Goal: Task Accomplishment & Management: Use online tool/utility

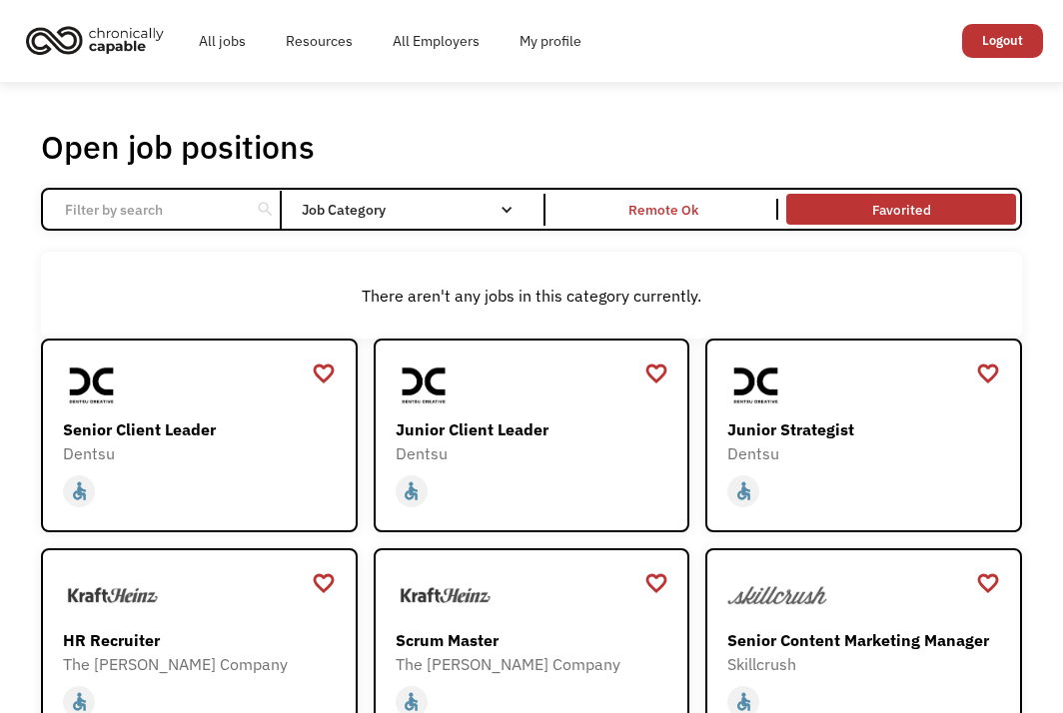
click at [901, 194] on link "Favorited" at bounding box center [900, 209] width 237 height 39
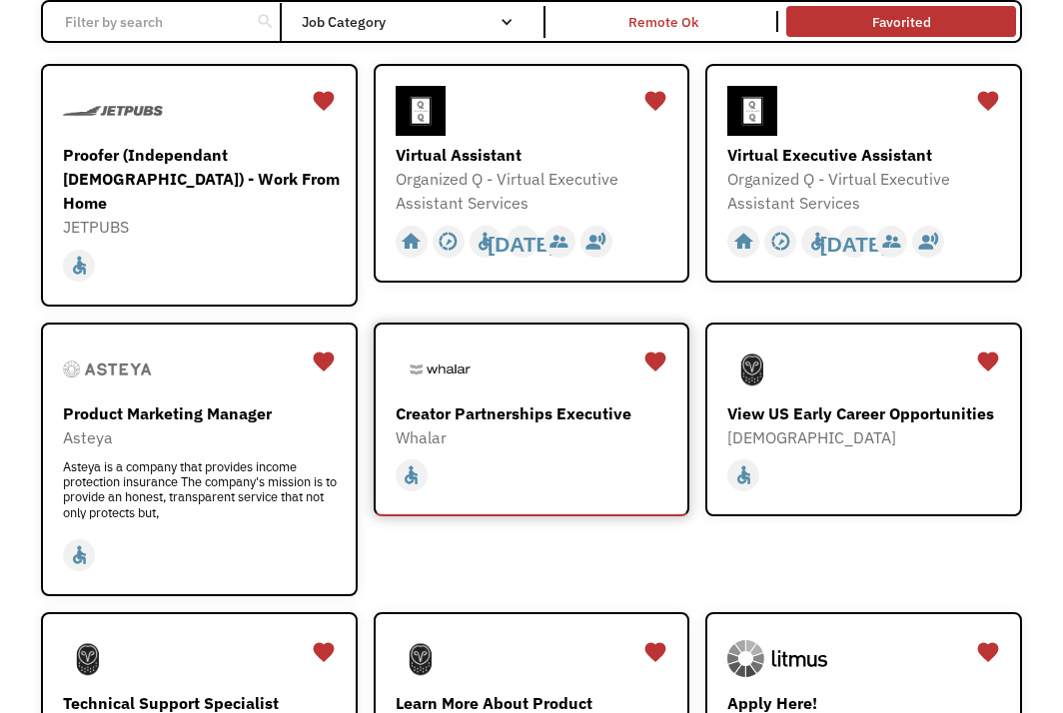
scroll to position [200, 0]
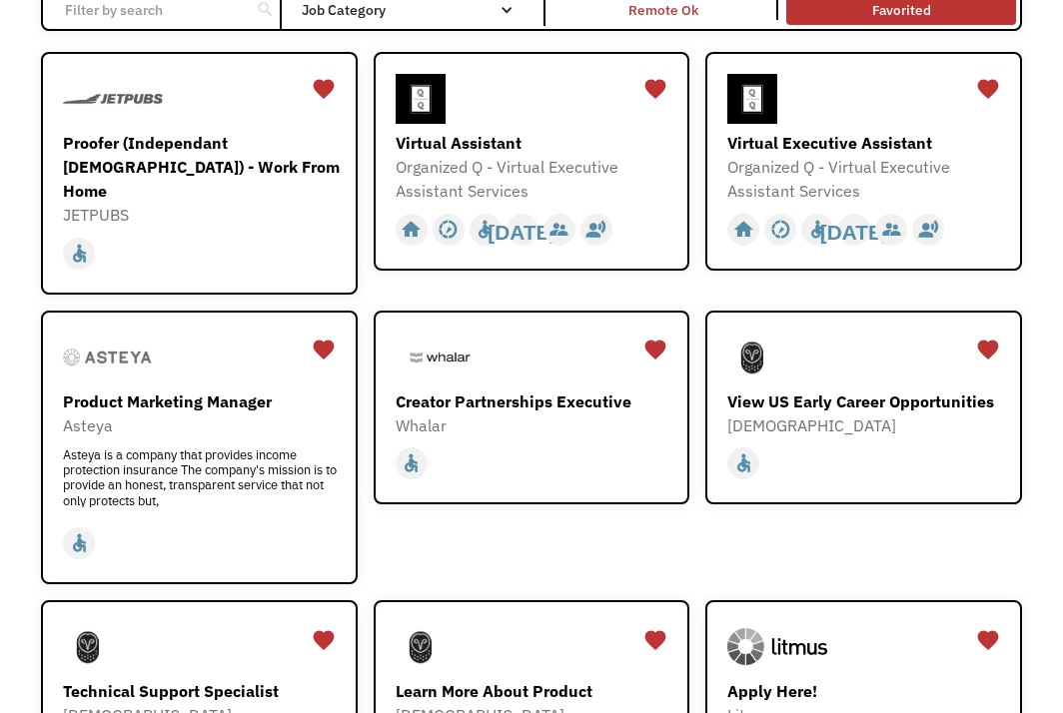
click at [401, 481] on div "favorite_border favorite Saving Creator Partnerships Executive Whalar https://b…" at bounding box center [532, 448] width 316 height 274
click at [538, 390] on div "Creator Partnerships Executive" at bounding box center [534, 402] width 277 height 24
